Goal: Check status: Check status

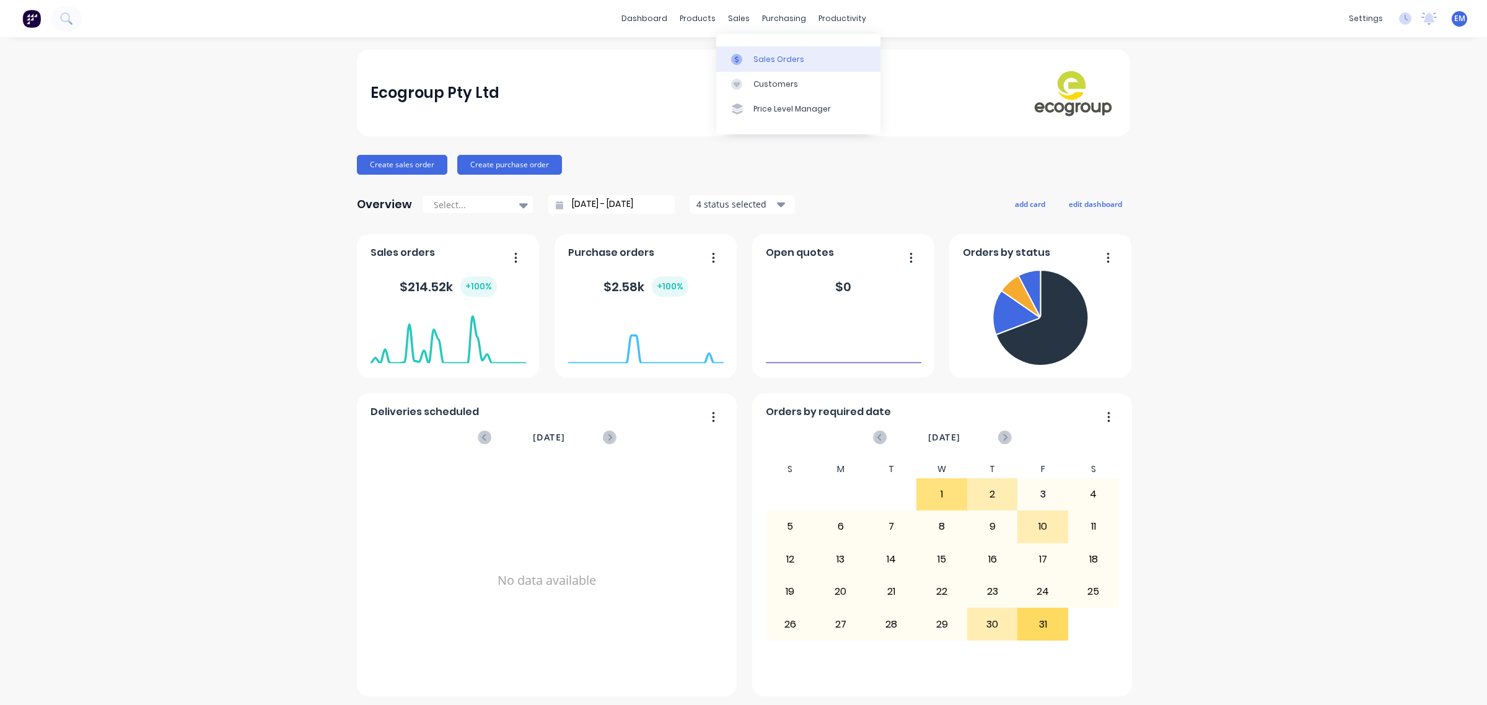
click at [748, 55] on div at bounding box center [740, 59] width 19 height 11
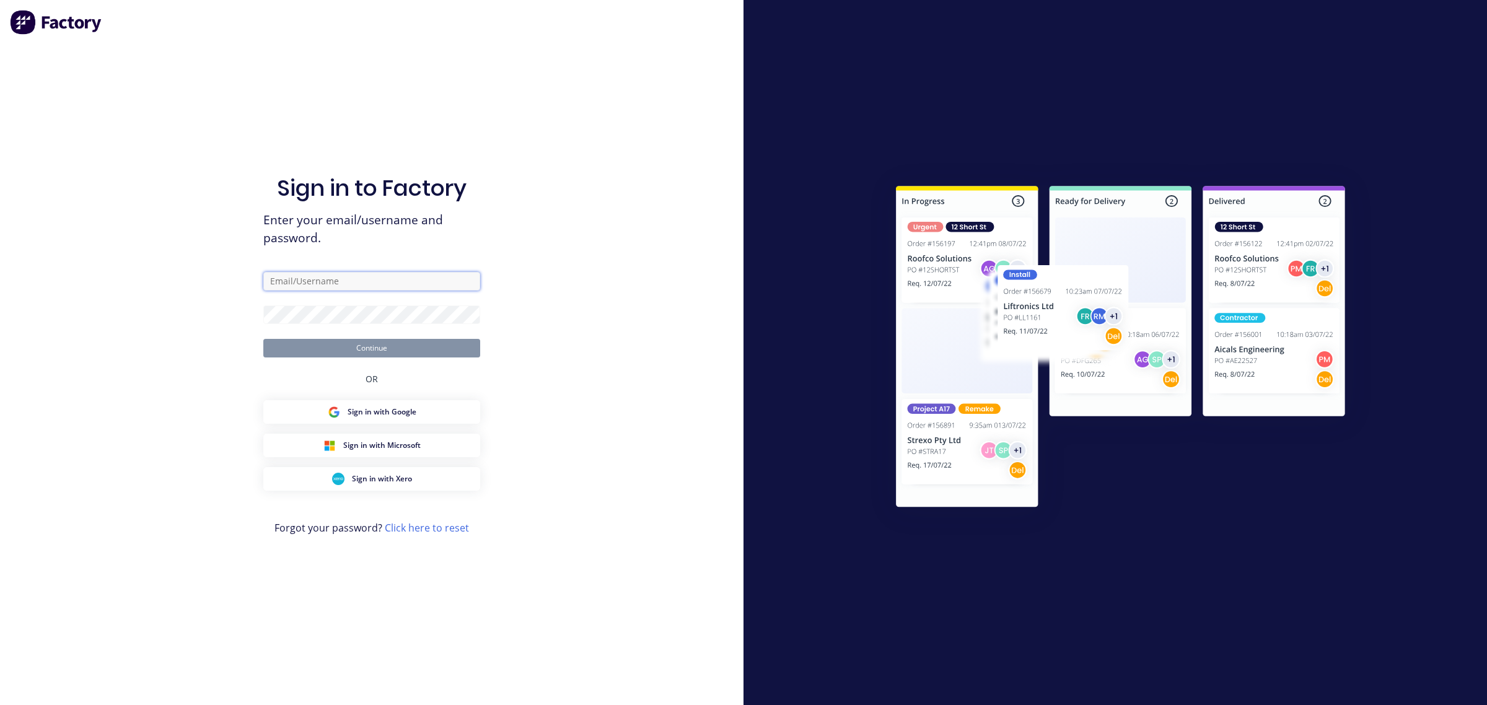
drag, startPoint x: 332, startPoint y: 283, endPoint x: 335, endPoint y: 293, distance: 10.6
click at [332, 283] on input "text" at bounding box center [371, 281] width 217 height 19
type input "[EMAIL_ADDRESS][PERSON_NAME][DOMAIN_NAME]"
click at [431, 350] on button "Continue" at bounding box center [371, 348] width 217 height 19
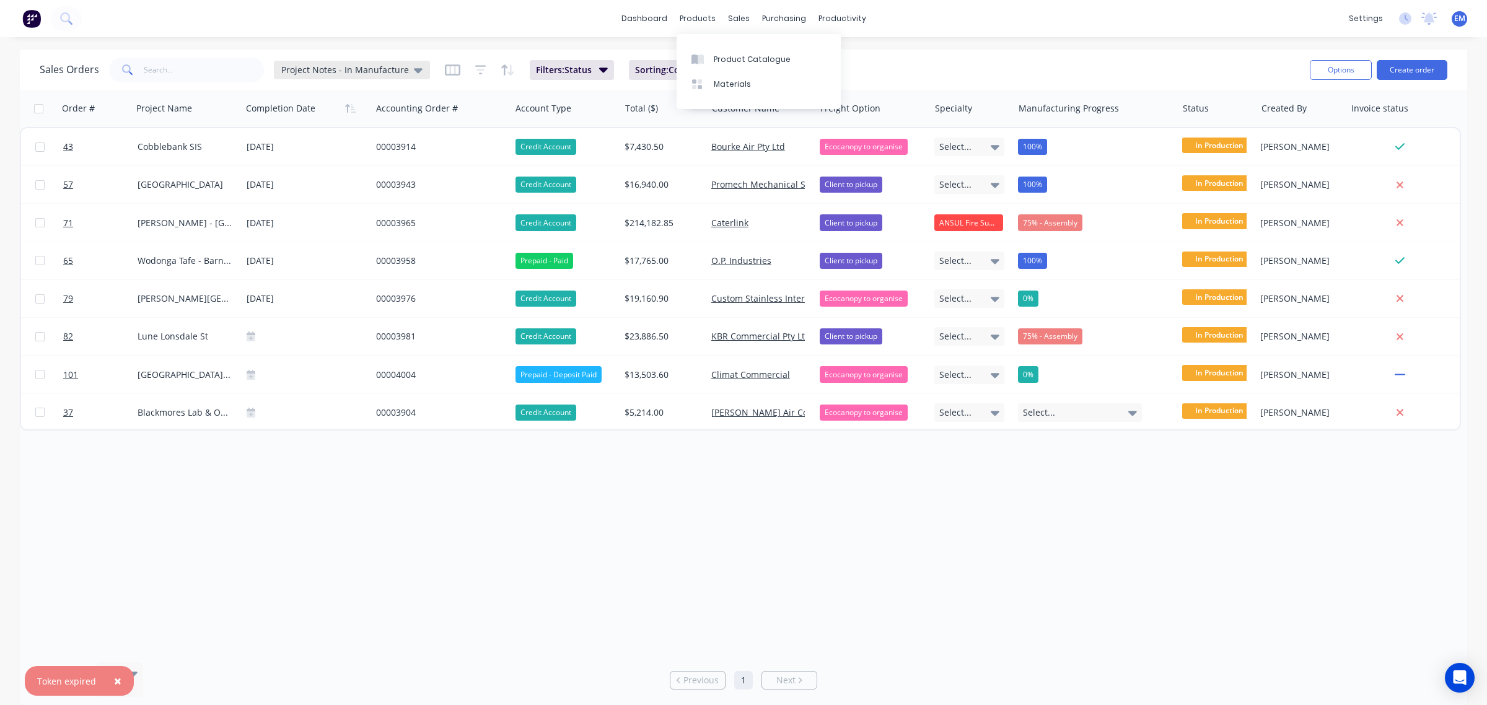
click at [375, 63] on span "Project Notes - In Manufacture" at bounding box center [345, 69] width 128 height 13
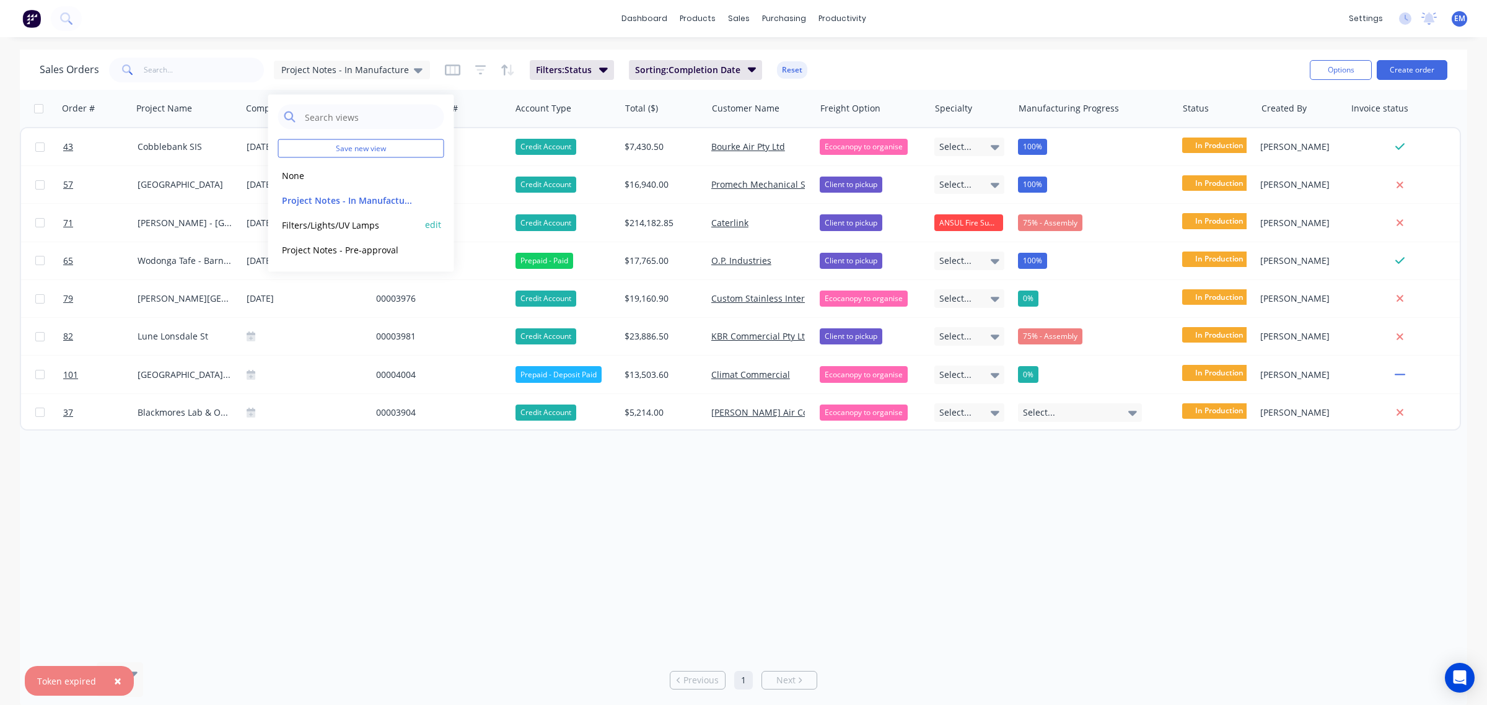
click at [354, 226] on button "Filters/Lights/UV Lamps" at bounding box center [348, 225] width 141 height 14
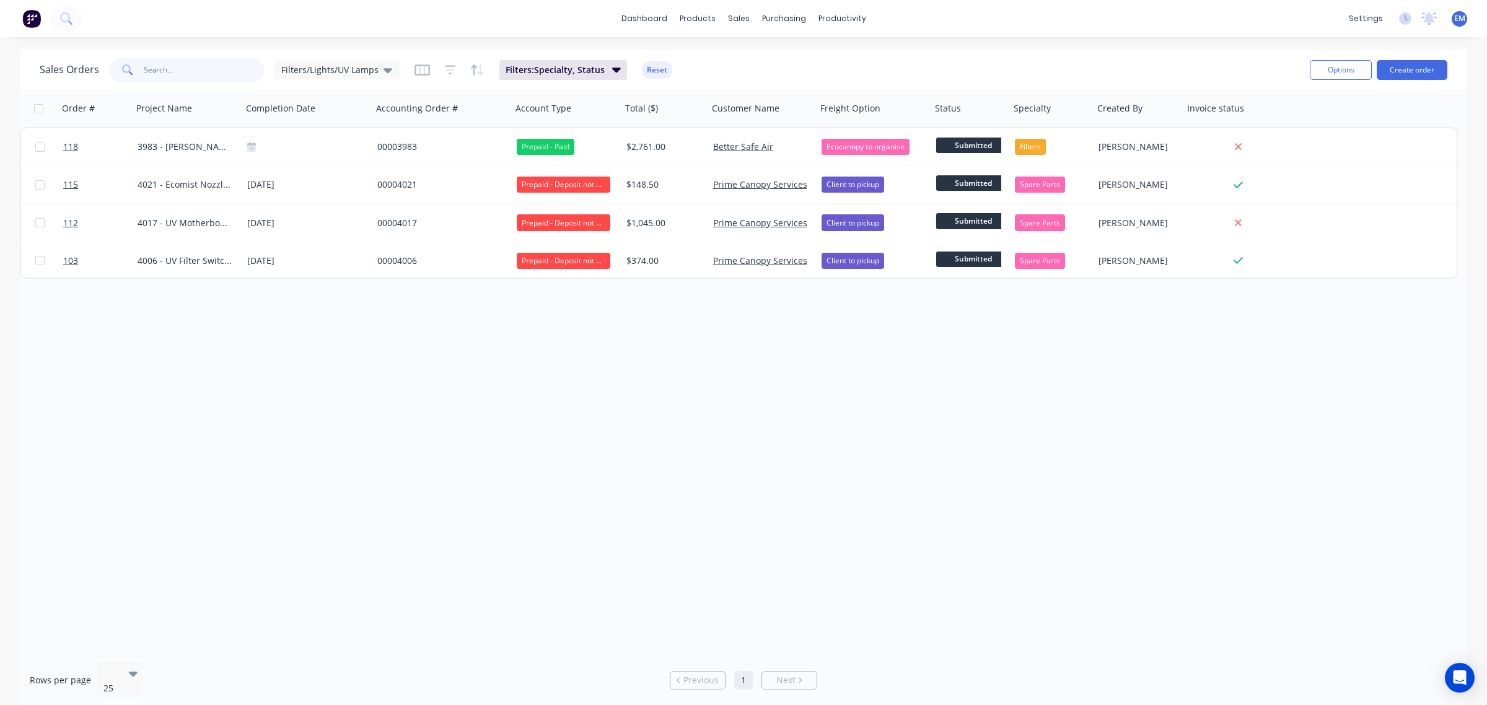
click at [234, 69] on input "text" at bounding box center [204, 70] width 121 height 25
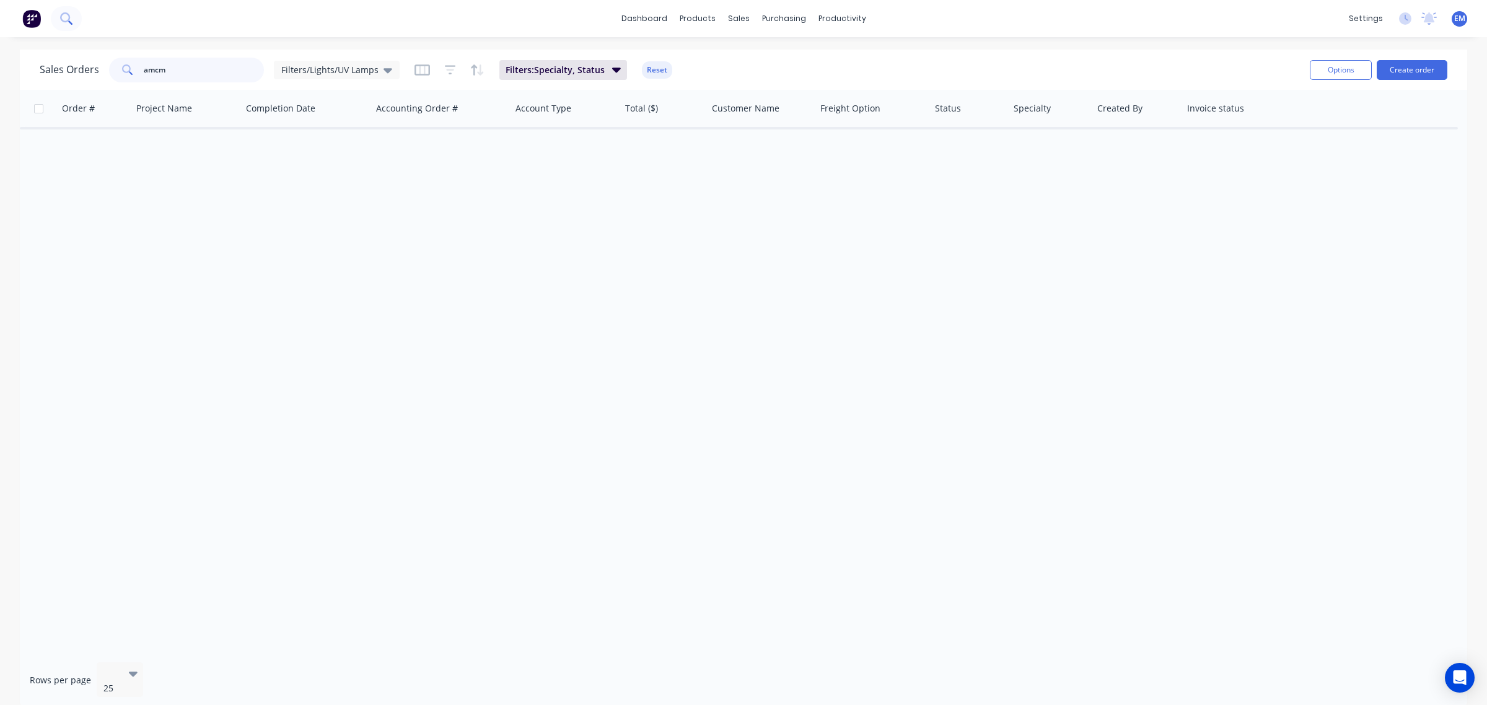
type input "amcm"
click at [59, 17] on button at bounding box center [66, 18] width 31 height 25
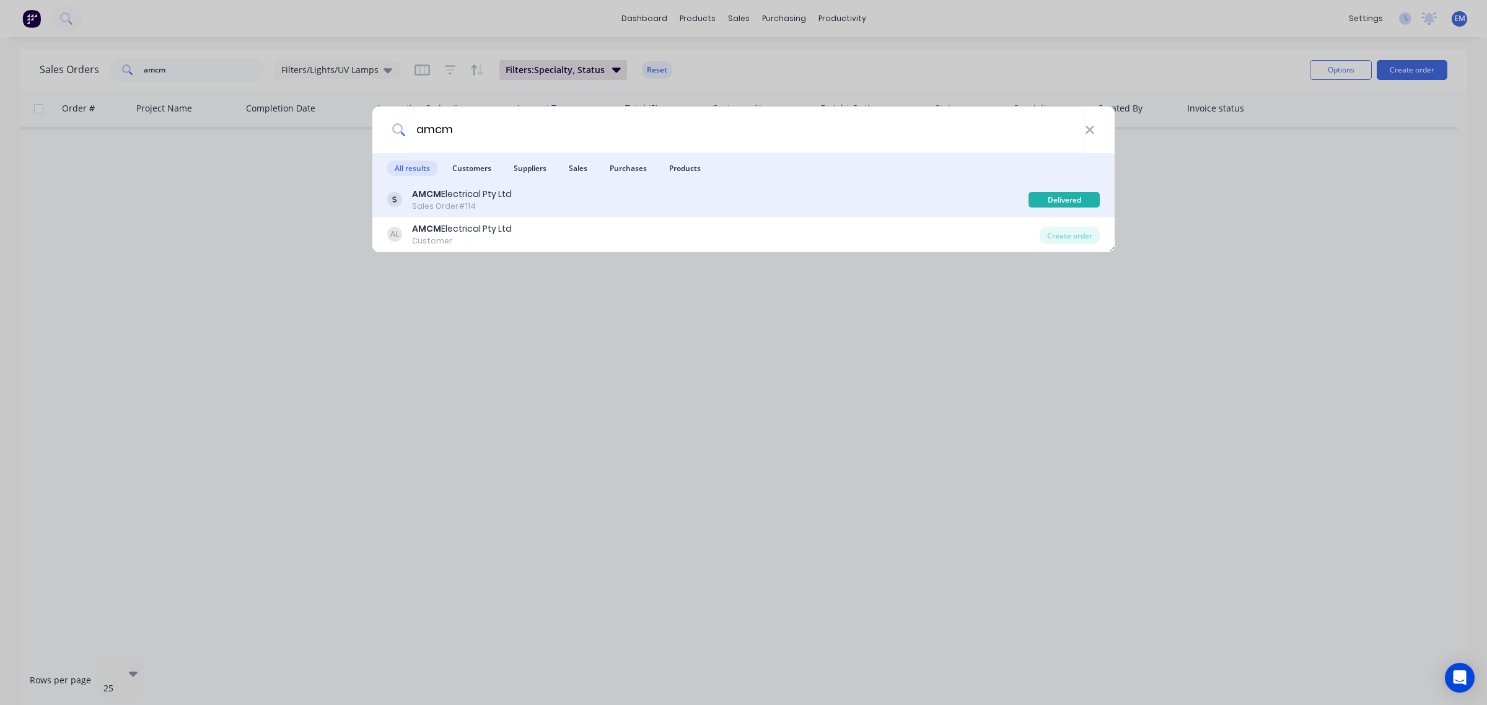
type input "amcm"
click at [471, 211] on div "AMCM Electrical Pty Ltd Sales Order #114 Delivered" at bounding box center [743, 200] width 742 height 35
click at [481, 208] on div "Sales Order #114" at bounding box center [462, 206] width 100 height 11
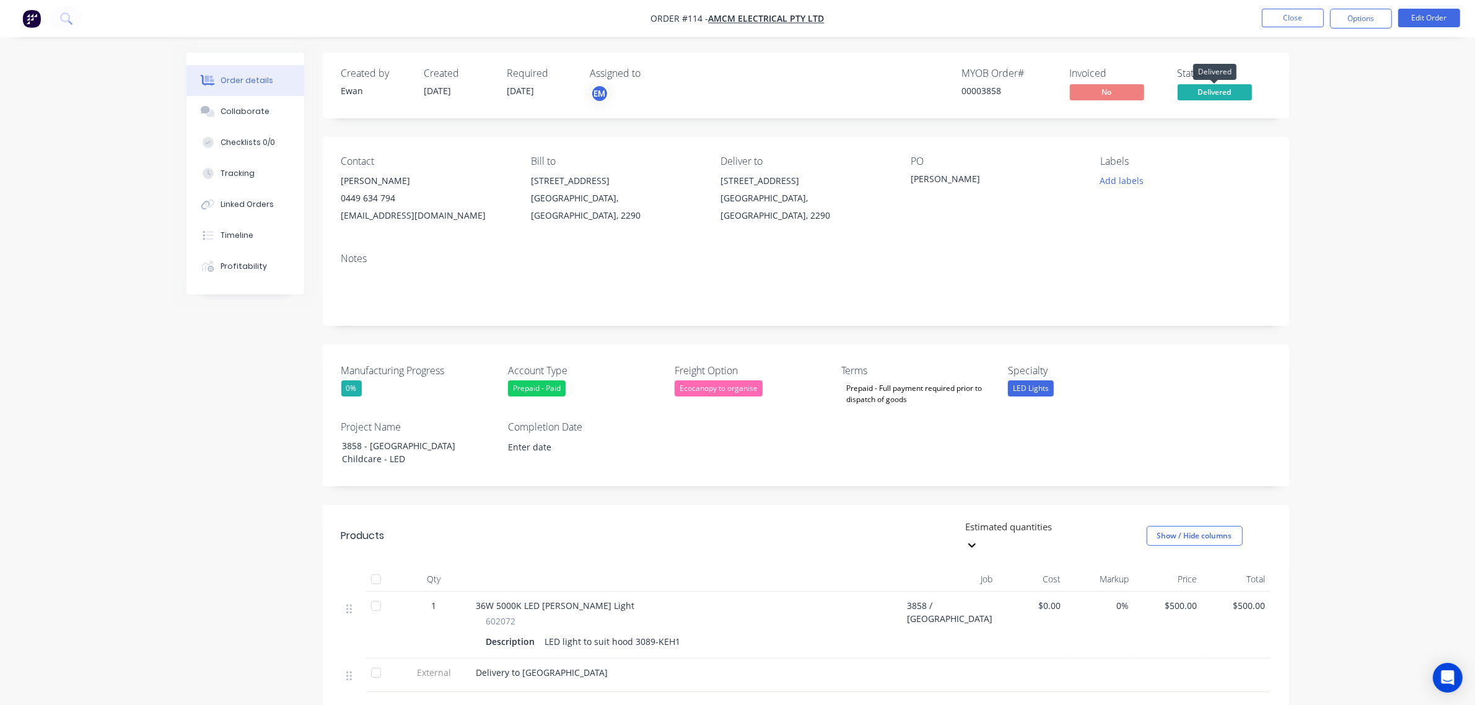
click at [1221, 90] on span "Delivered" at bounding box center [1215, 91] width 74 height 15
click at [1287, 162] on div "Contact [PERSON_NAME] [PHONE_NUMBER] [EMAIL_ADDRESS][DOMAIN_NAME] Bill to [STRE…" at bounding box center [806, 190] width 967 height 106
